Goal: Contribute content

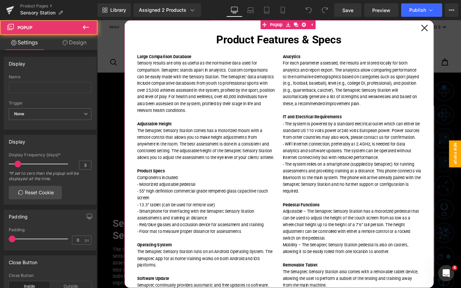
click at [460, 29] on icon at bounding box center [463, 29] width 8 height 34
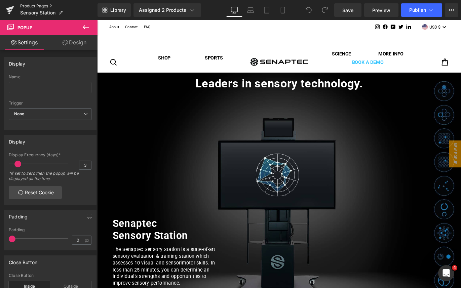
click at [46, 7] on link "Product Pages" at bounding box center [58, 5] width 77 height 5
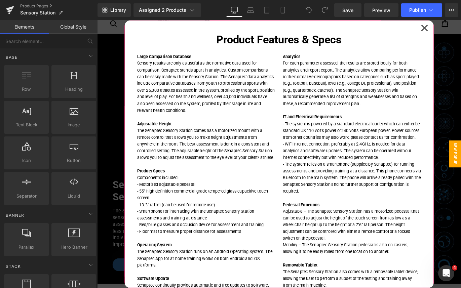
click at [460, 29] on icon at bounding box center [462, 28] width 7 height 7
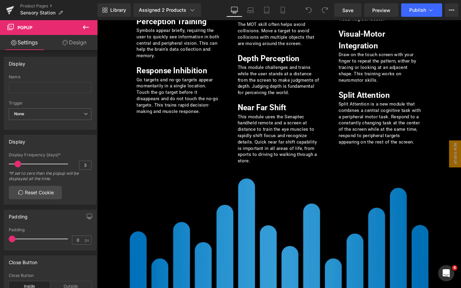
scroll to position [993, 0]
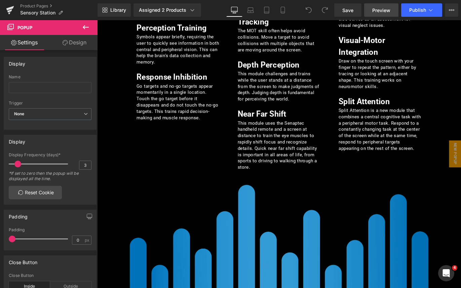
click at [386, 10] on span "Preview" at bounding box center [381, 10] width 18 height 7
click at [42, 7] on link "Product Pages" at bounding box center [58, 5] width 77 height 5
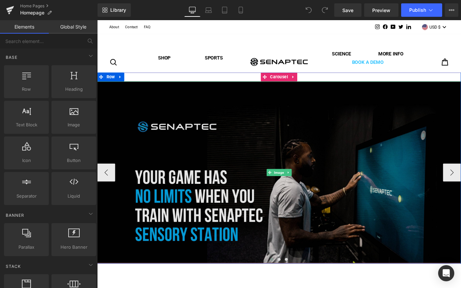
click at [359, 175] on img at bounding box center [300, 190] width 407 height 203
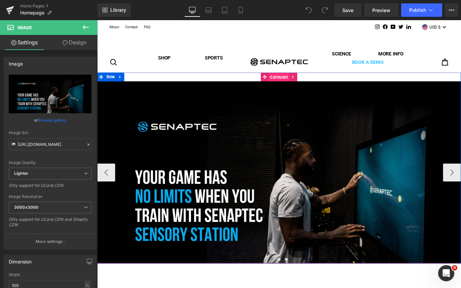
click at [301, 84] on div "Image Image Image ‹ › Carousel" at bounding box center [300, 185] width 407 height 213
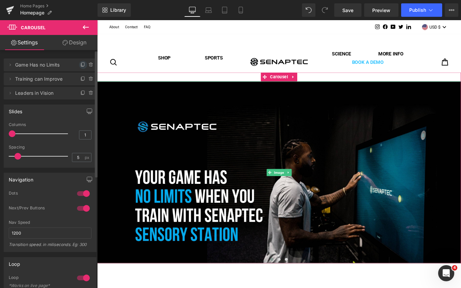
click at [81, 65] on icon at bounding box center [82, 64] width 5 height 5
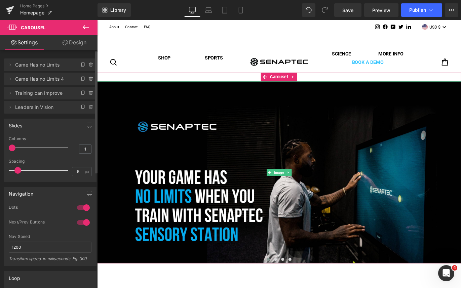
click at [54, 65] on span "Game Has no Limits" at bounding box center [43, 64] width 56 height 13
click at [71, 64] on li "Delete Cancel Game Has no Limits Game Has no Limits" at bounding box center [50, 64] width 93 height 13
click at [49, 65] on span "Game Has no Limits" at bounding box center [43, 64] width 56 height 13
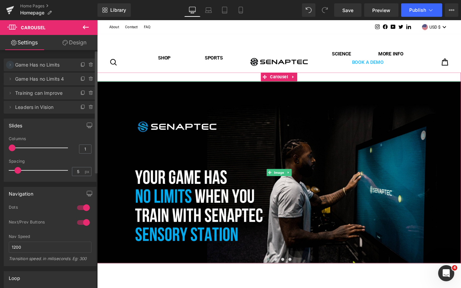
click at [7, 66] on icon at bounding box center [9, 64] width 5 height 5
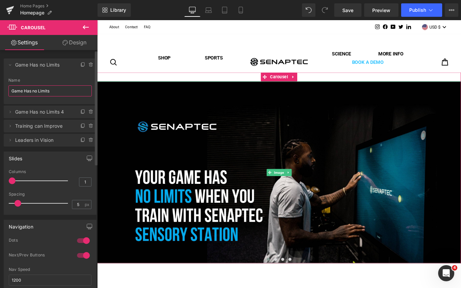
click at [36, 92] on input "Game Has no Limits" at bounding box center [49, 90] width 83 height 11
type input "W"
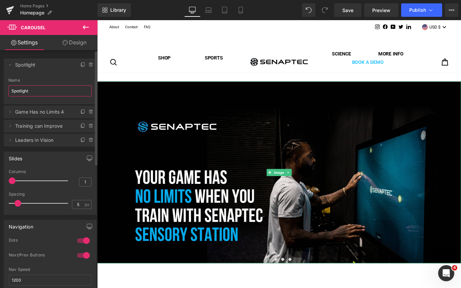
click at [58, 70] on span "Spotlight" at bounding box center [43, 64] width 56 height 13
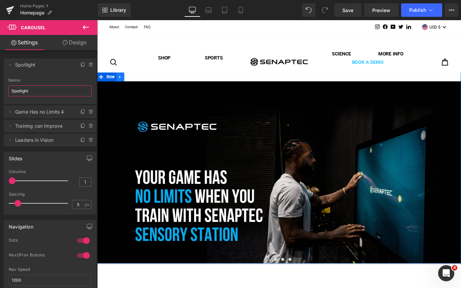
type input "Spotlight"
click at [123, 83] on icon at bounding box center [122, 83] width 1 height 3
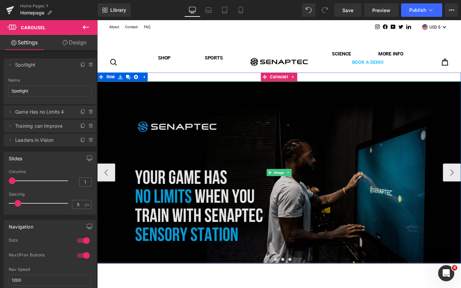
click at [291, 137] on img at bounding box center [300, 190] width 407 height 203
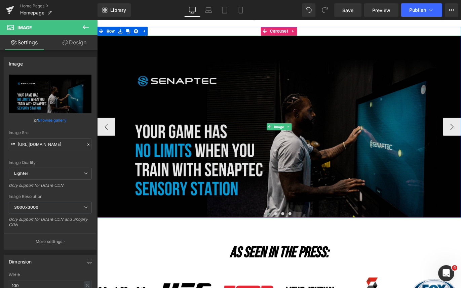
scroll to position [44, 0]
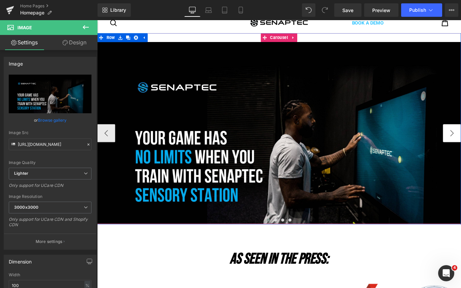
click at [108, 147] on button "‹" at bounding box center [107, 146] width 20 height 20
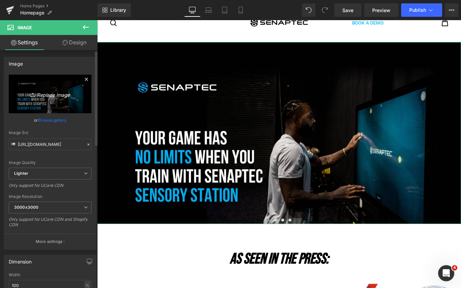
click at [53, 95] on icon "Replace Image" at bounding box center [50, 94] width 54 height 8
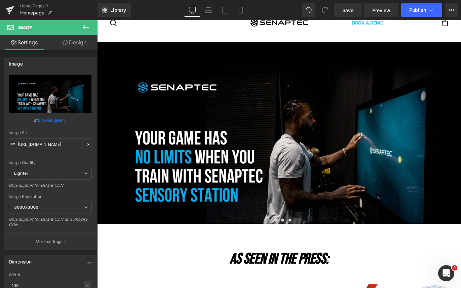
type input "C:\fakepath\SENSORY STATION (Website).png"
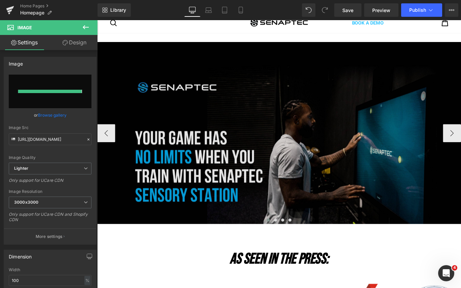
type input "https://ucarecdn.com/75e4f823-76c5-468b-b156-edbae119947e/-/format/auto/-/previ…"
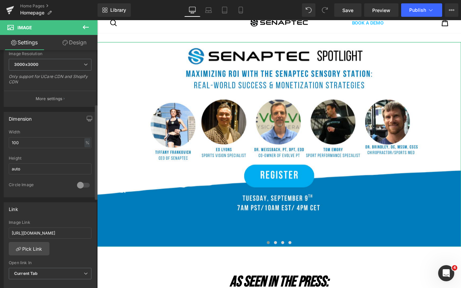
scroll to position [206, 0]
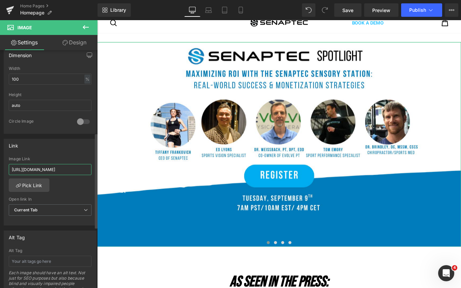
click at [65, 169] on input "https://senaptec.com/collections/senaptec-strobe-eyewear" at bounding box center [50, 169] width 83 height 11
paste input "events.teams.microsoft.com/event/6c304c57-b6f5-42ad-80da-411a139d8927@6eb387bc-…"
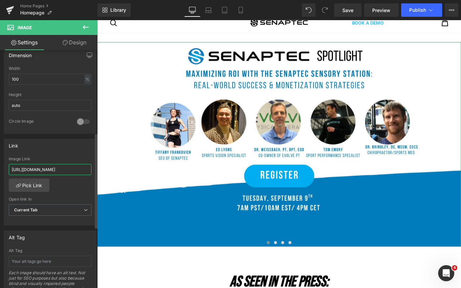
type input "https://events.teams.microsoft.com/event/6c304c57-b6f5-42ad-80da-411a139d8927@6…"
click at [74, 187] on div "https://events.teams.microsoft.com/event/6c304c57-b6f5-42ad-80da-411a139d8927@6…" at bounding box center [50, 191] width 92 height 69
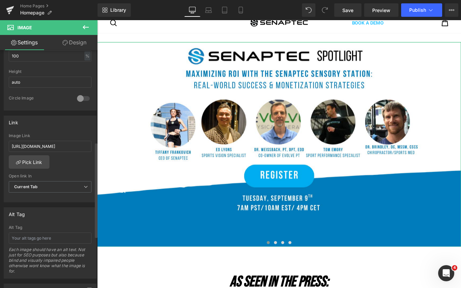
scroll to position [238, 0]
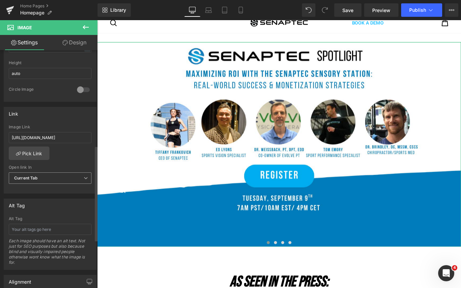
click at [73, 178] on span "Current Tab" at bounding box center [50, 178] width 83 height 12
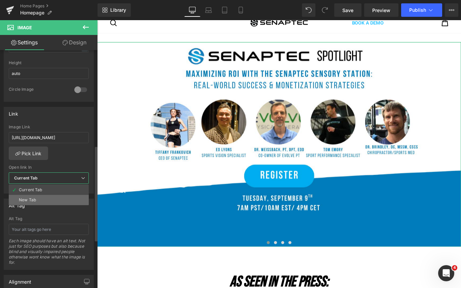
click at [61, 197] on li "New Tab" at bounding box center [49, 200] width 80 height 10
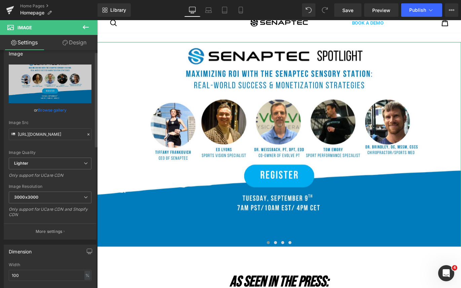
scroll to position [0, 0]
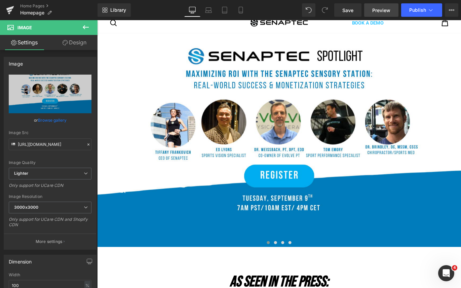
click at [379, 14] on link "Preview" at bounding box center [381, 9] width 34 height 13
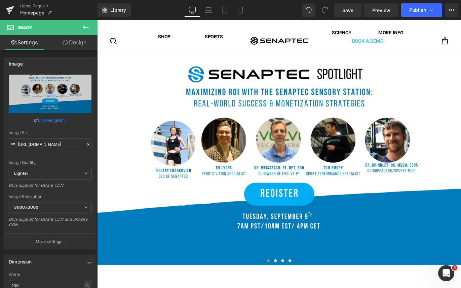
scroll to position [20, 0]
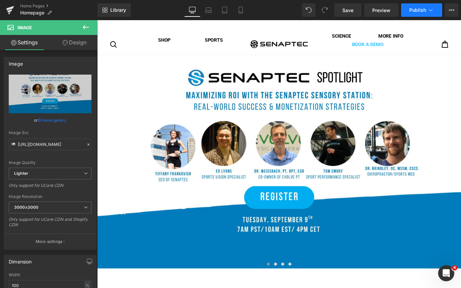
click at [425, 10] on span "Publish" at bounding box center [417, 9] width 17 height 5
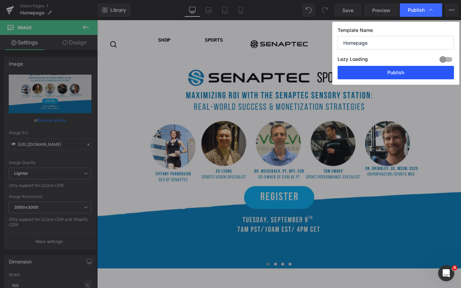
click at [412, 72] on button "Publish" at bounding box center [395, 72] width 116 height 13
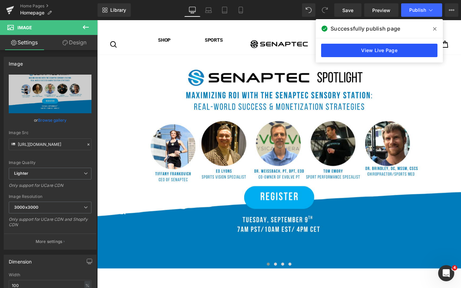
click at [386, 50] on link "View Live Page" at bounding box center [379, 50] width 116 height 13
